Goal: Navigation & Orientation: Find specific page/section

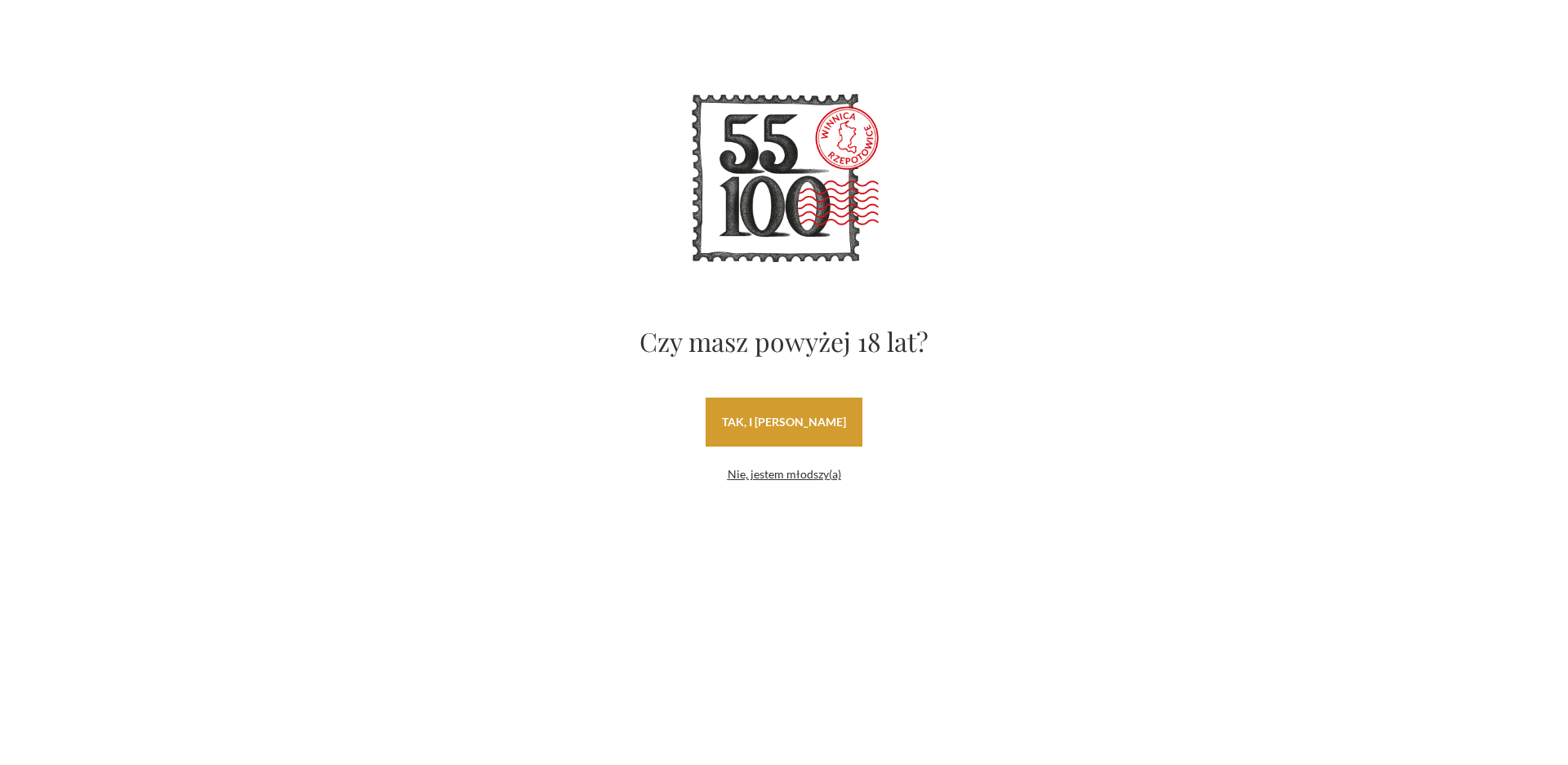
click at [810, 423] on link "tak, i [PERSON_NAME]" at bounding box center [784, 422] width 157 height 49
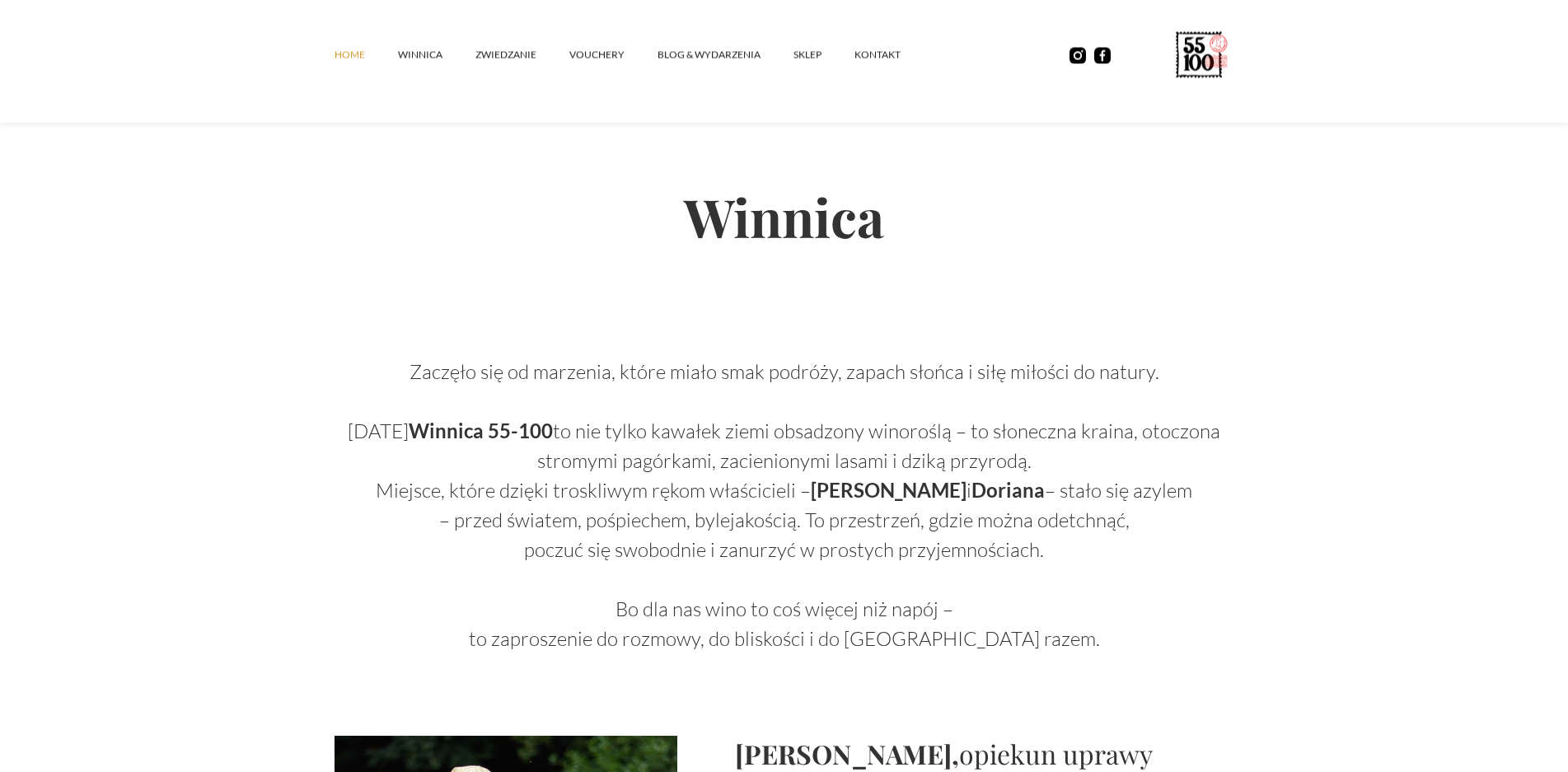
scroll to position [494, 0]
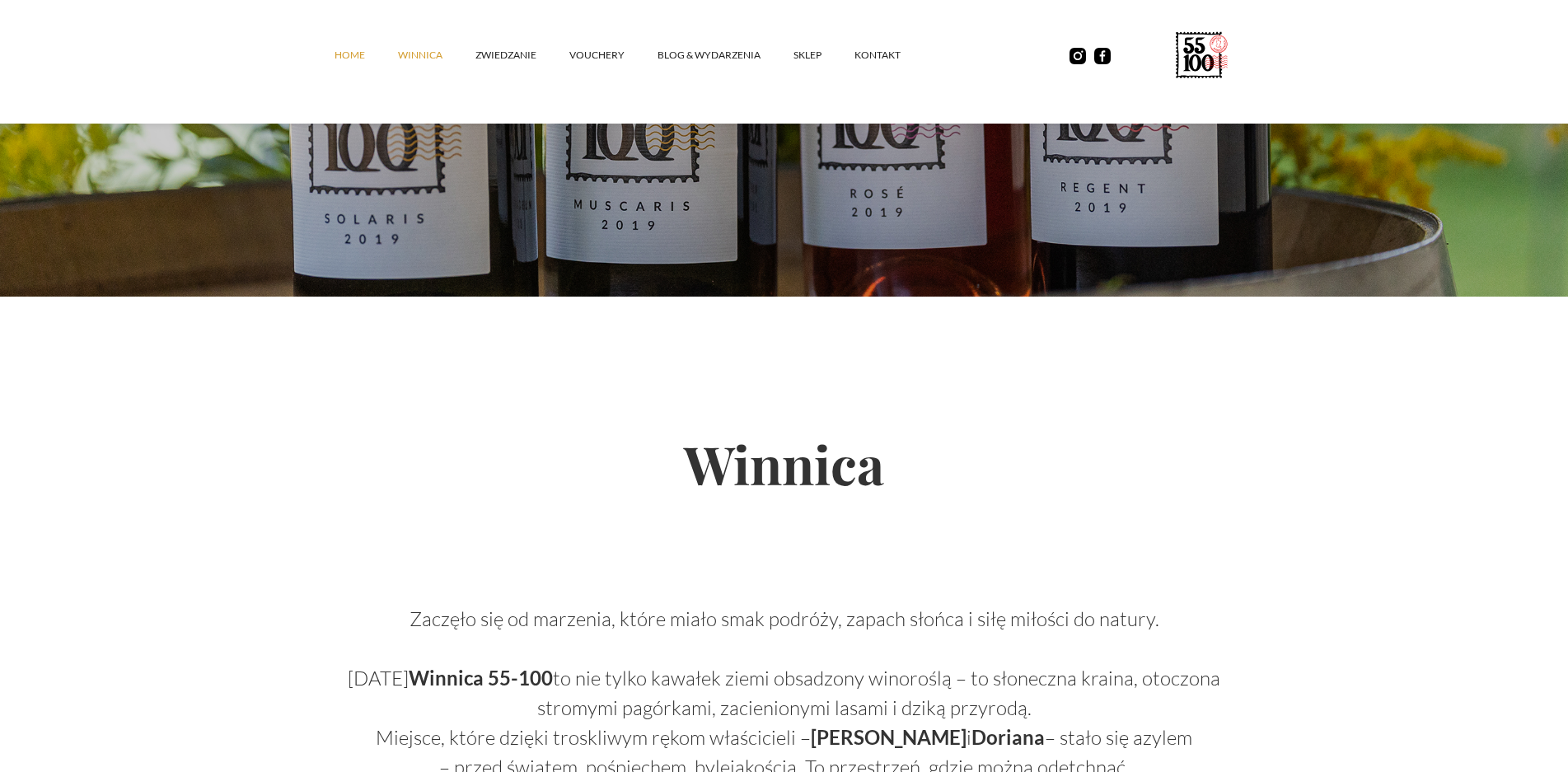
click at [416, 55] on link "winnica" at bounding box center [436, 55] width 77 height 49
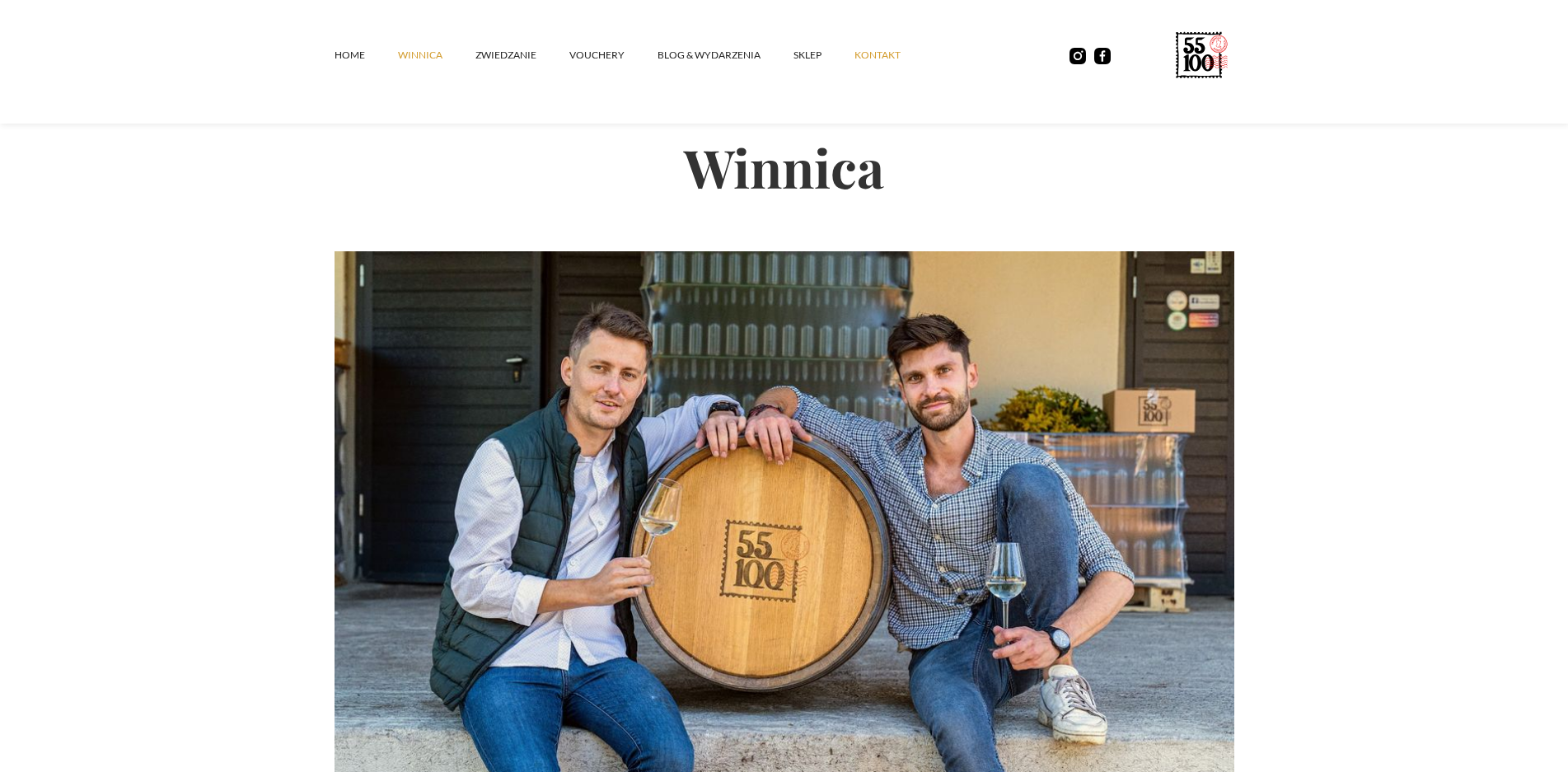
click at [888, 62] on link "kontakt" at bounding box center [895, 55] width 79 height 49
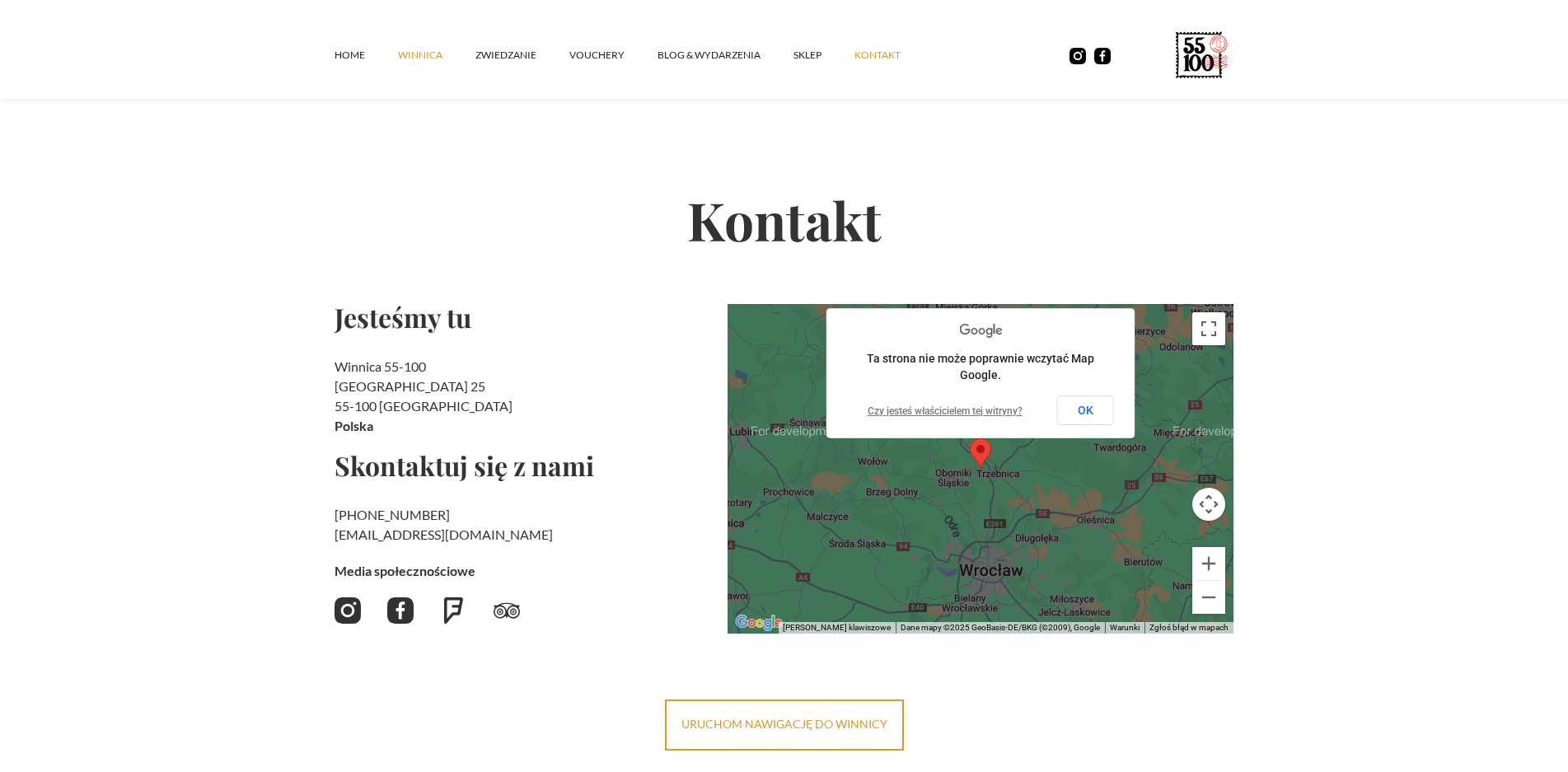
click at [434, 53] on link "winnica" at bounding box center [436, 55] width 77 height 49
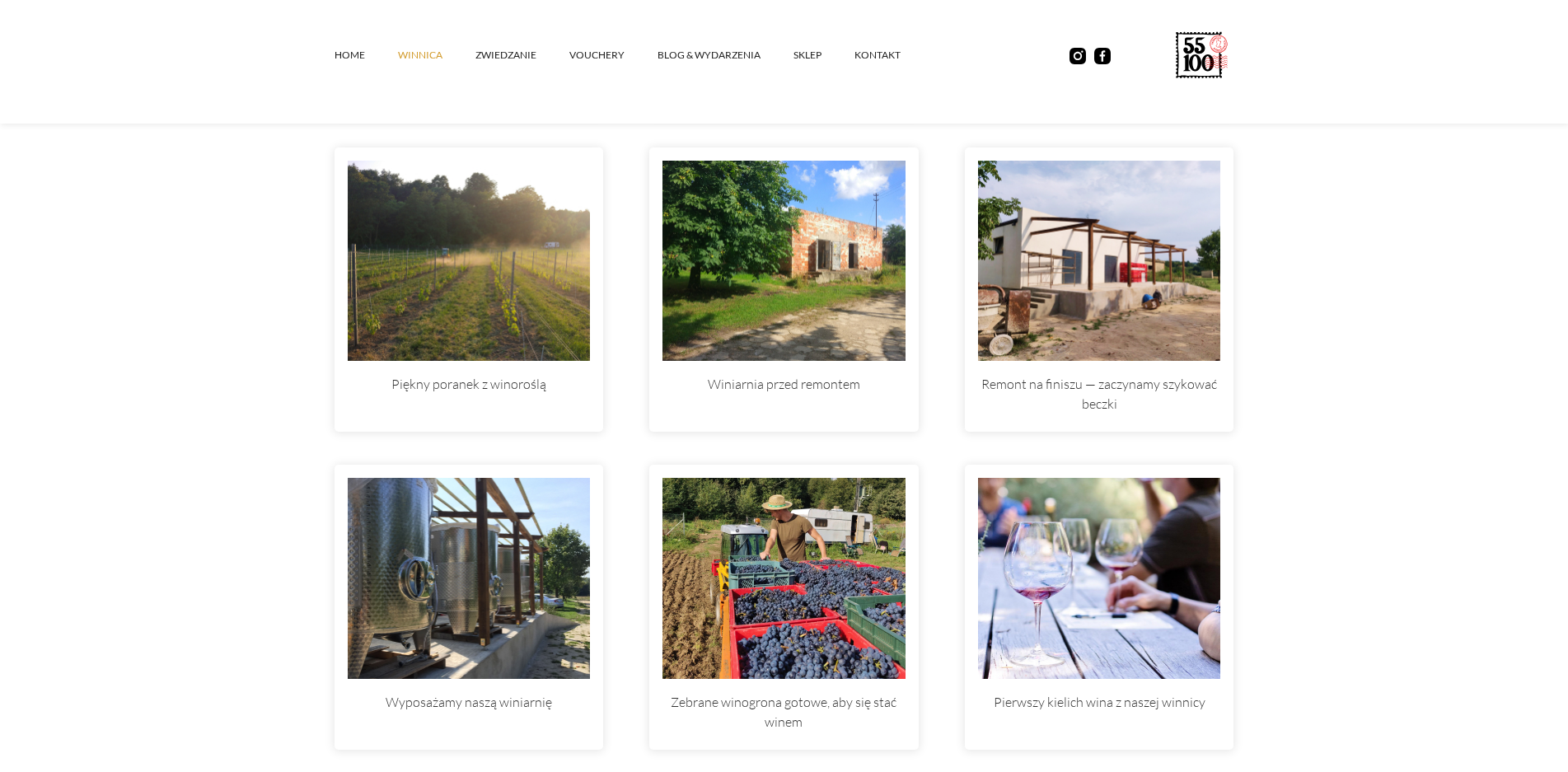
scroll to position [4947, 0]
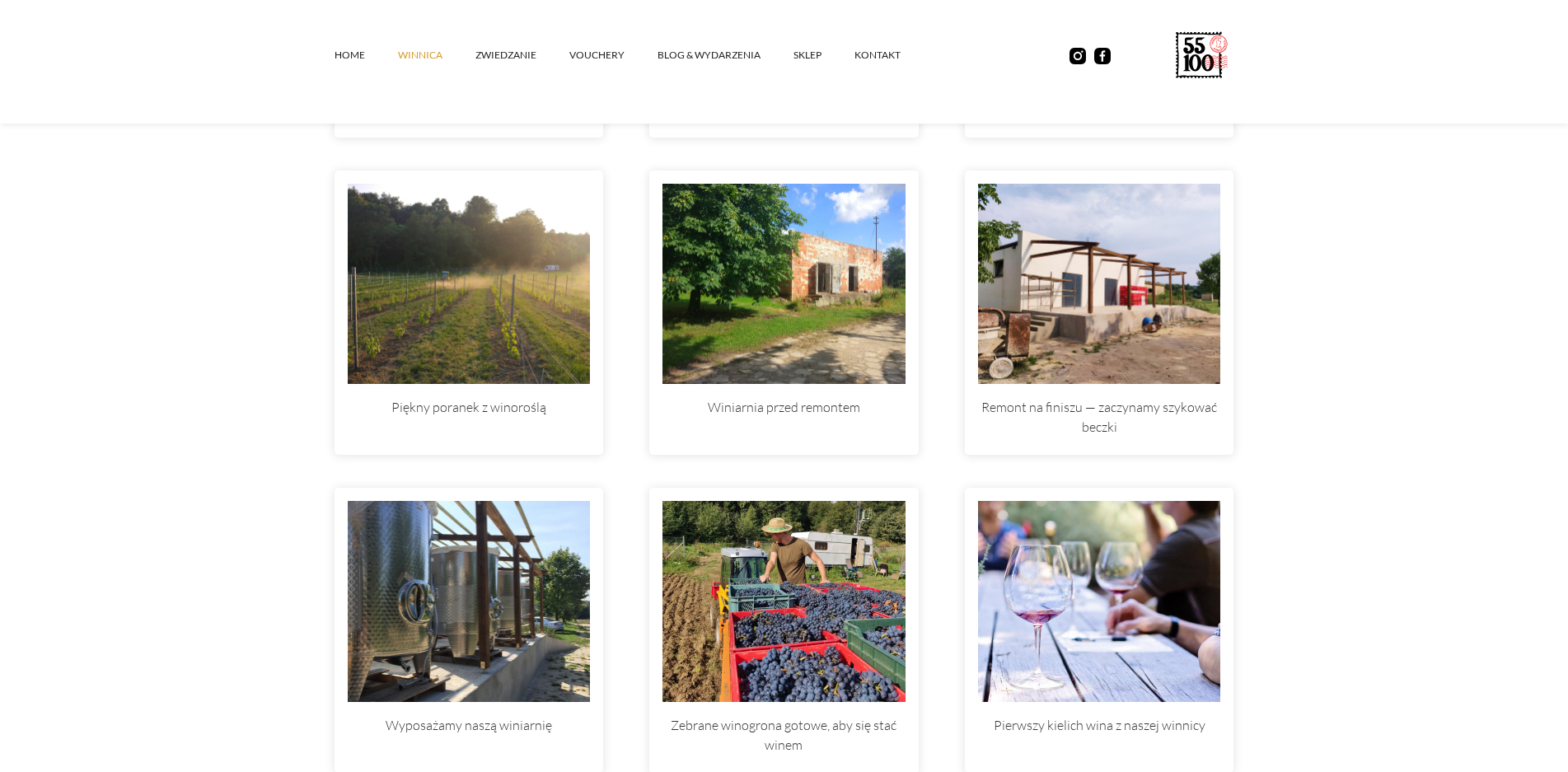
click at [1026, 301] on img at bounding box center [1099, 284] width 243 height 201
click at [1121, 410] on p "Remont na finiszu — zaczynamy szykować beczki" at bounding box center [1099, 420] width 243 height 71
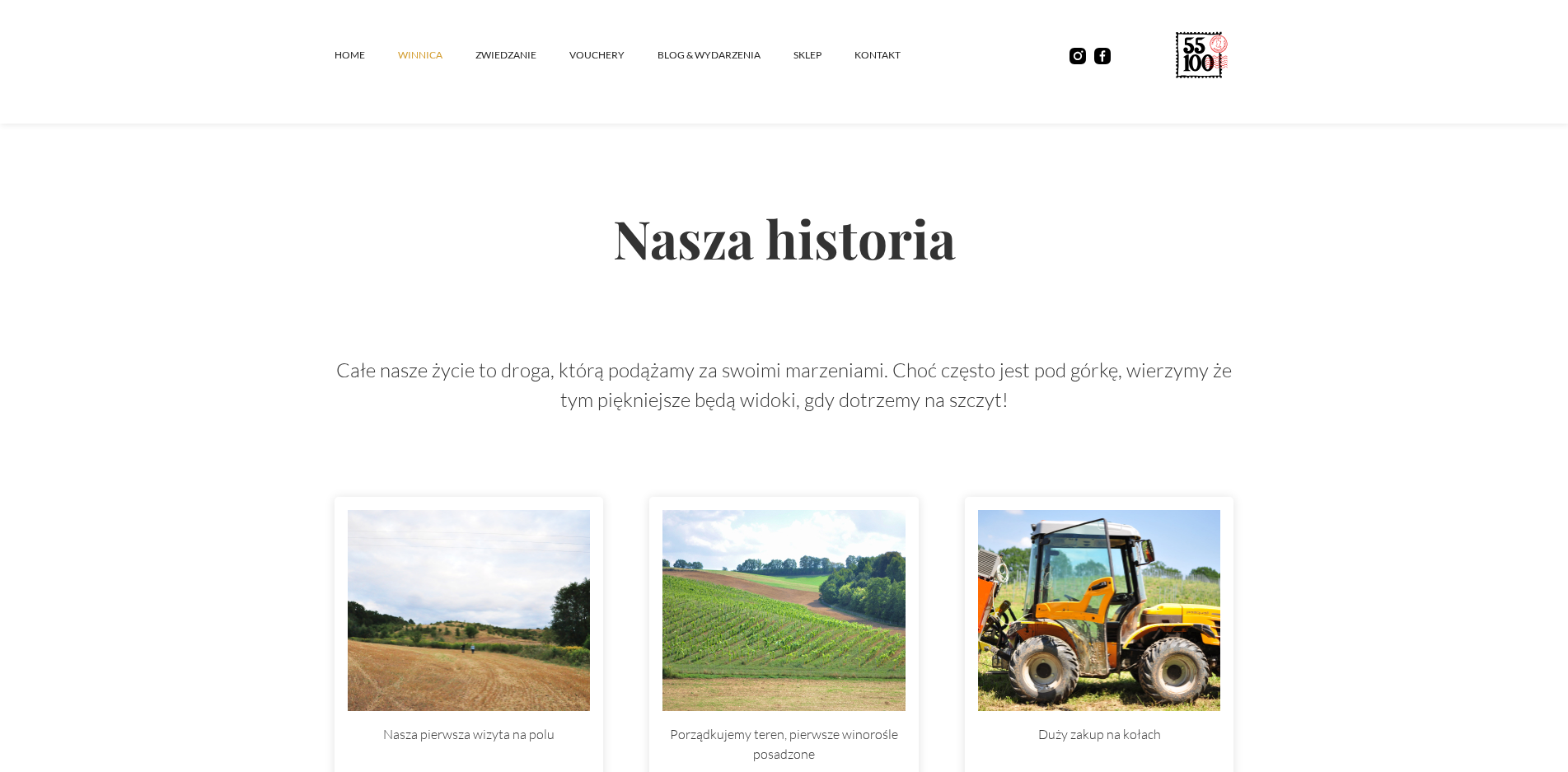
scroll to position [4122, 0]
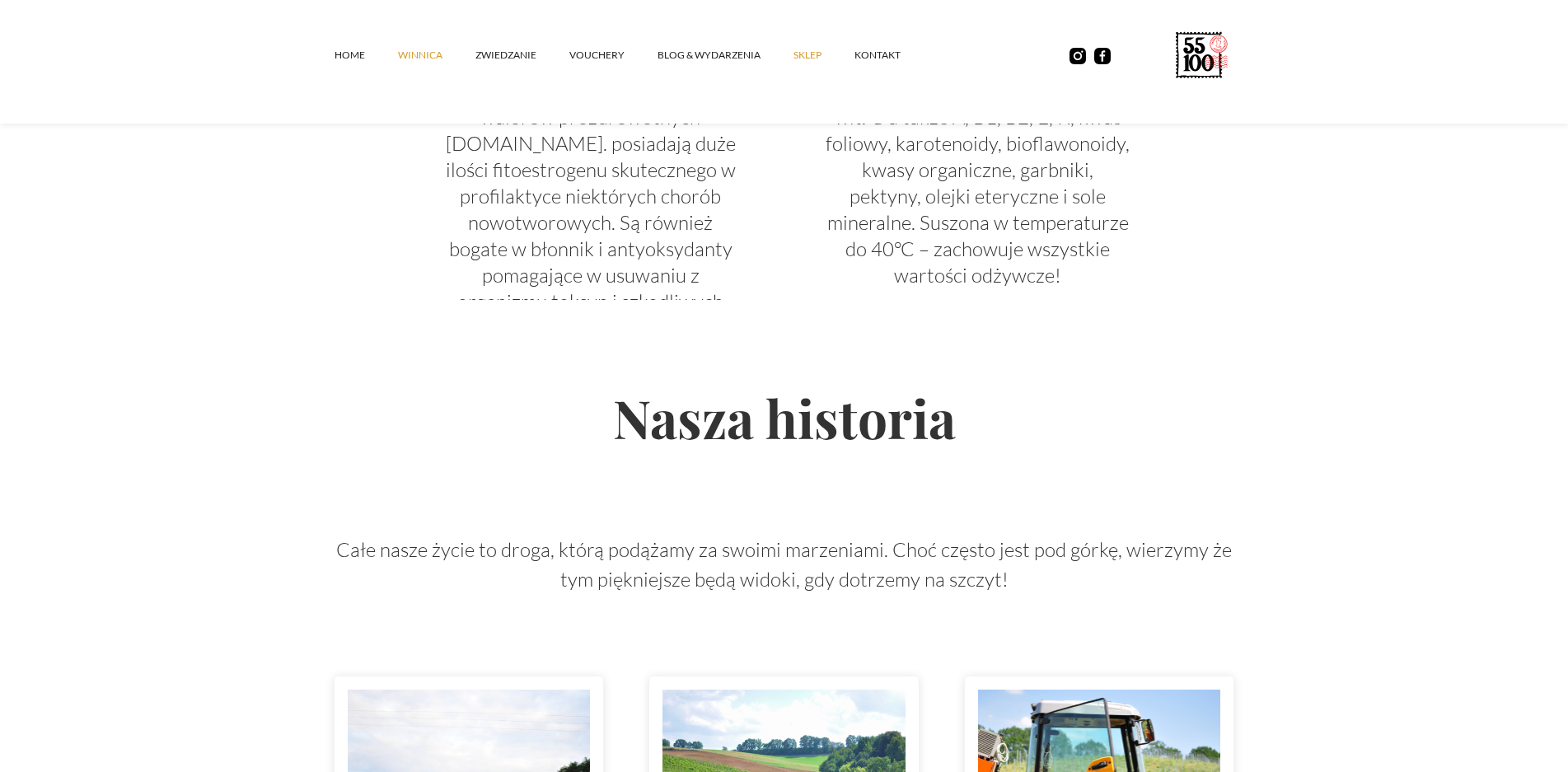
click at [796, 50] on link "SKLEP" at bounding box center [824, 55] width 61 height 49
